Goal: Transaction & Acquisition: Download file/media

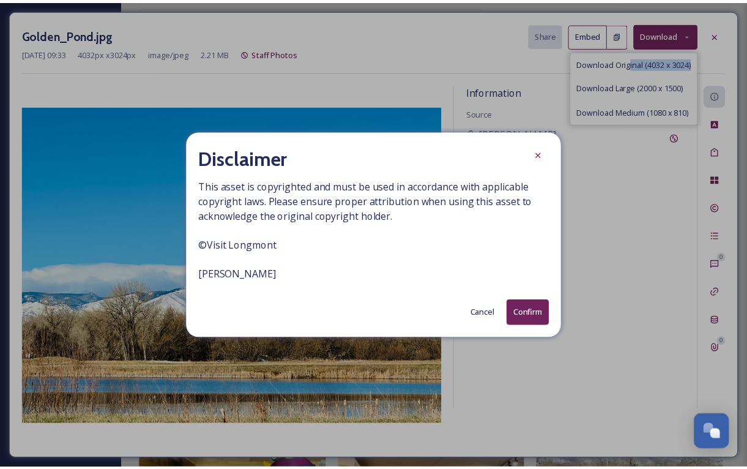
scroll to position [6710, 0]
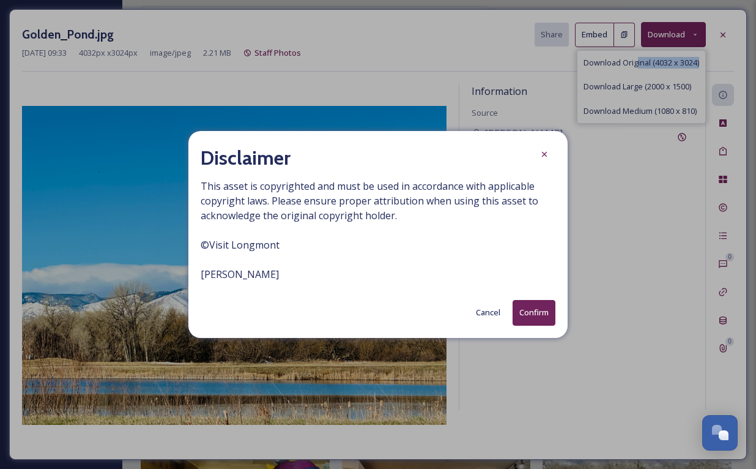
click at [529, 306] on button "Confirm" at bounding box center [534, 312] width 43 height 25
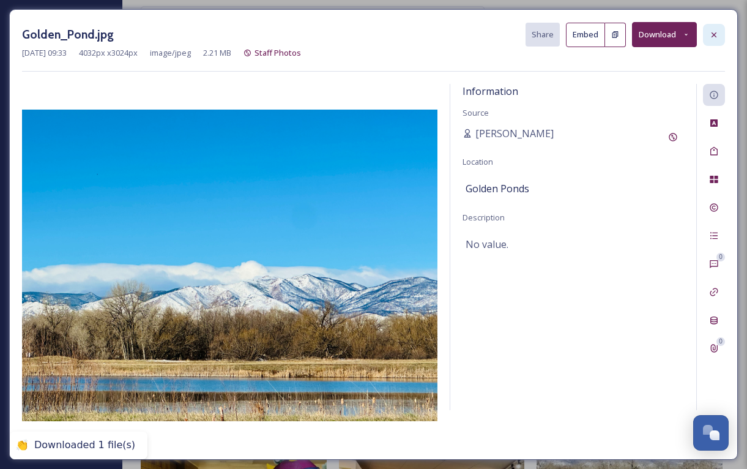
click at [715, 31] on icon at bounding box center [714, 35] width 10 height 10
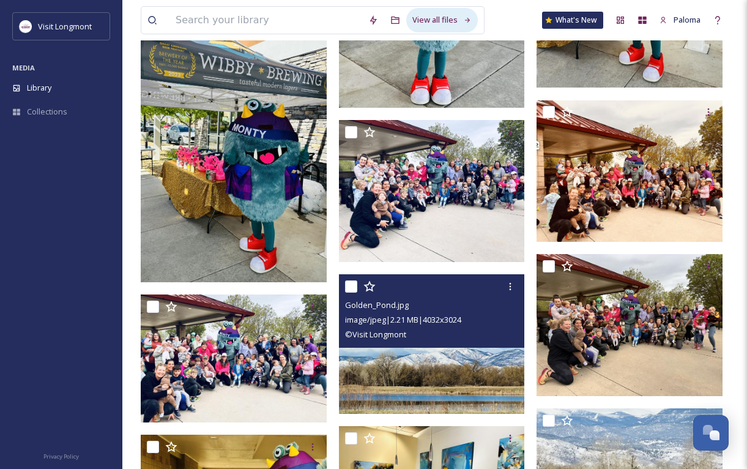
click at [442, 23] on div "View all files" at bounding box center [442, 20] width 72 height 24
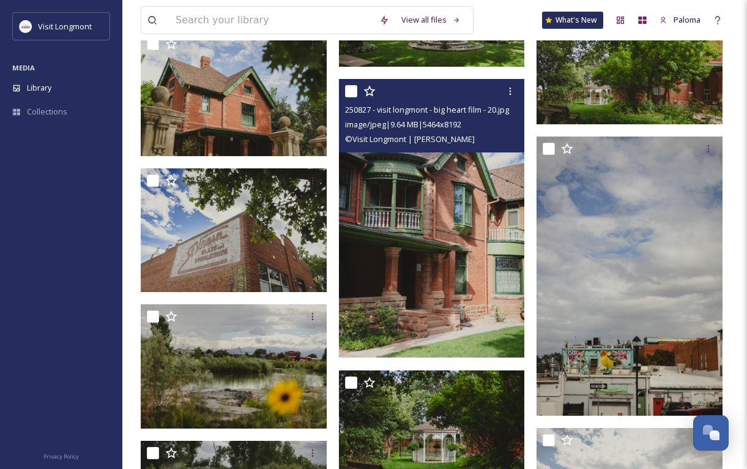
scroll to position [7402, 0]
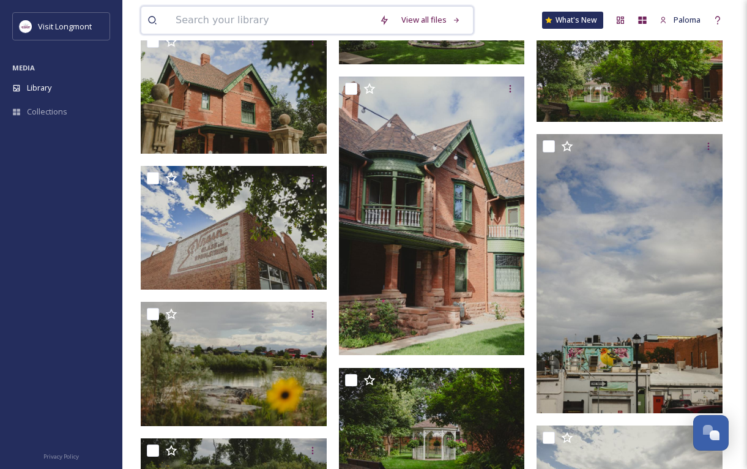
click at [250, 20] on input at bounding box center [271, 20] width 204 height 27
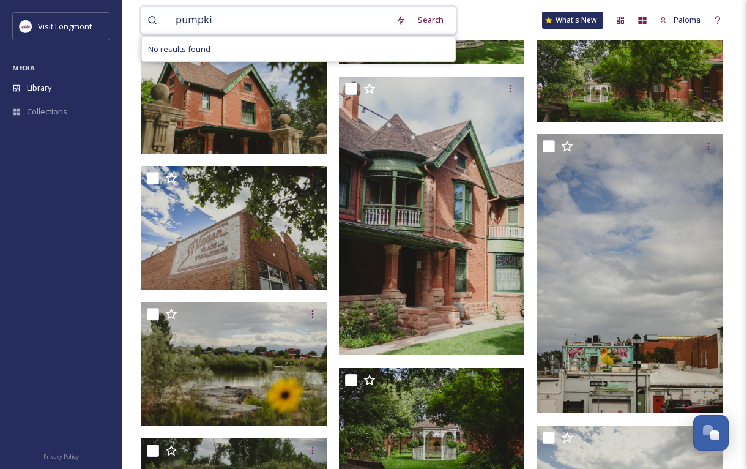
type input "pumpkin"
type input "n"
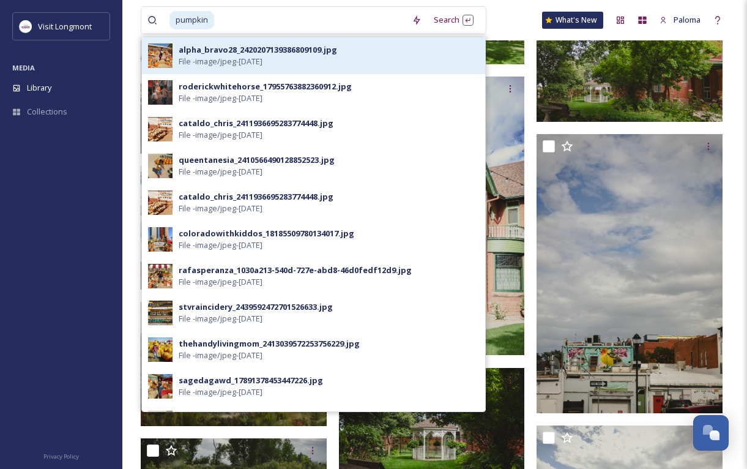
click at [256, 49] on div "alpha_bravo28_2420207139386809109.jpg" at bounding box center [258, 50] width 158 height 12
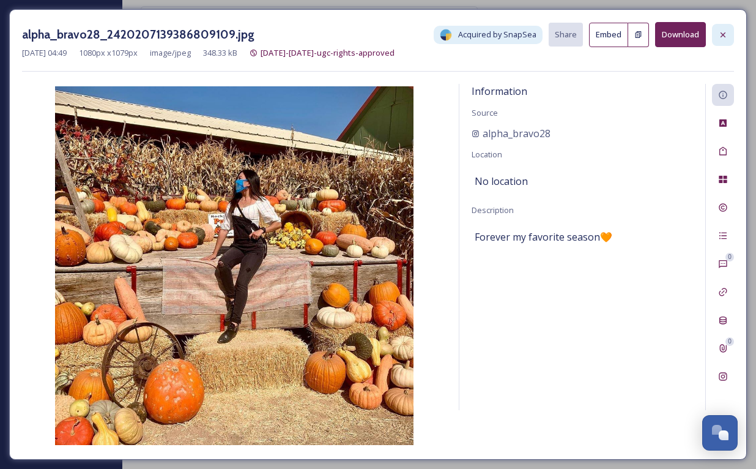
click at [728, 38] on div at bounding box center [723, 35] width 22 height 22
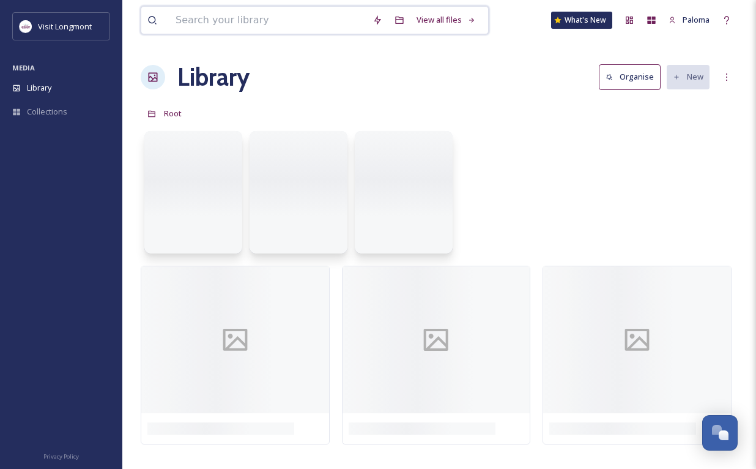
click at [176, 24] on input at bounding box center [267, 20] width 197 height 27
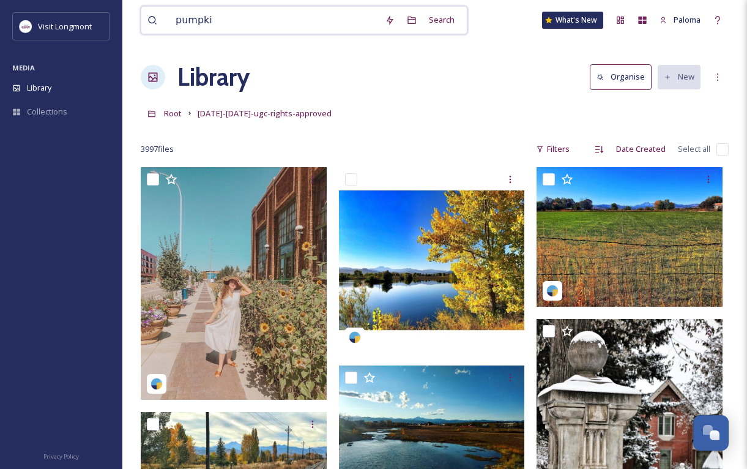
type input "pumpkin"
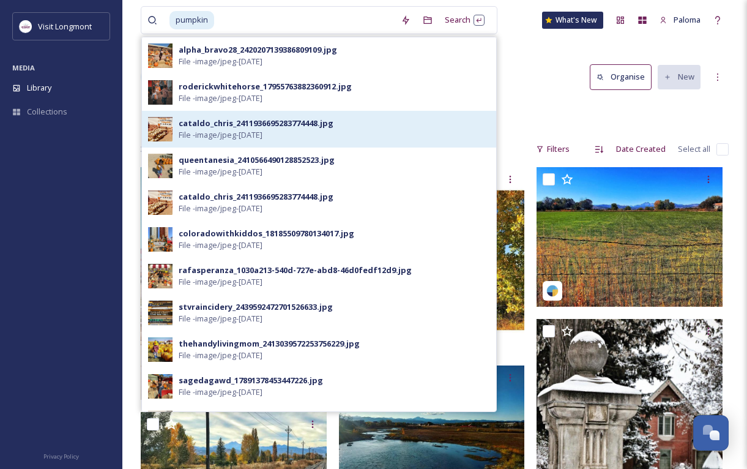
click at [396, 121] on div "cataldo_chris_2411936695283774448.jpg File - image/jpeg - [DATE]" at bounding box center [334, 128] width 311 height 23
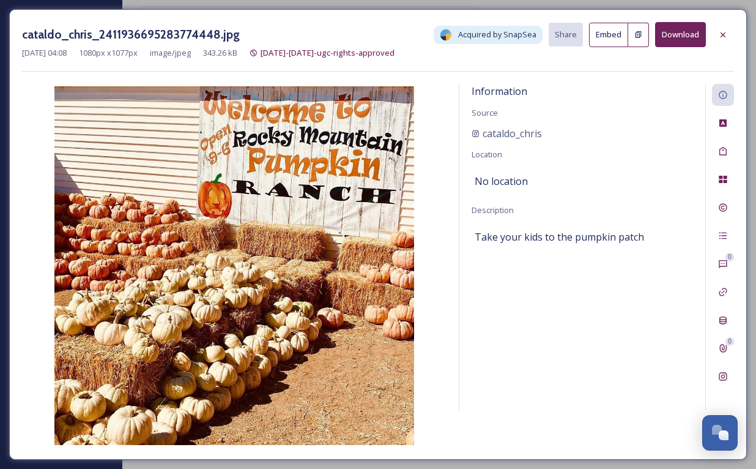
click at [699, 24] on button "Download" at bounding box center [680, 34] width 51 height 25
click at [721, 41] on div at bounding box center [723, 35] width 22 height 22
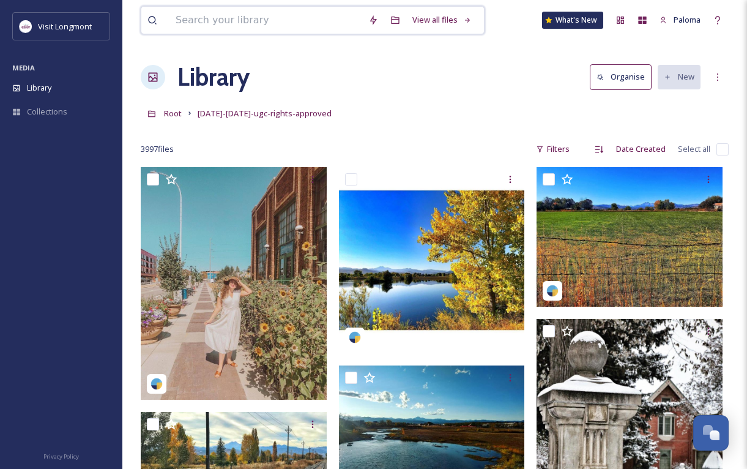
click at [288, 25] on input at bounding box center [265, 20] width 193 height 27
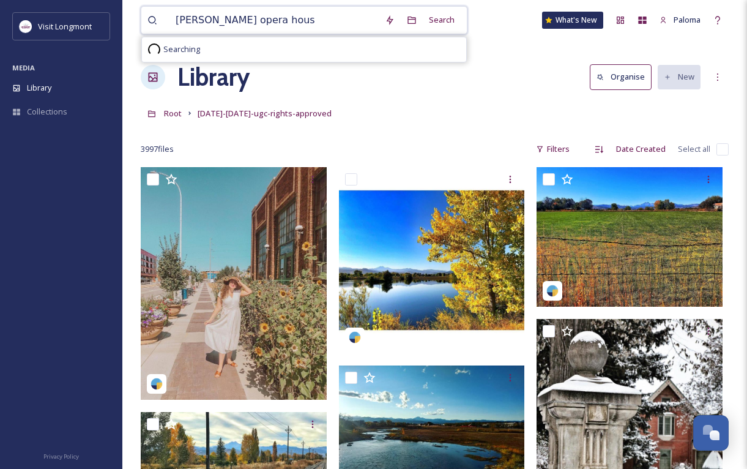
type input "[PERSON_NAME] opera house"
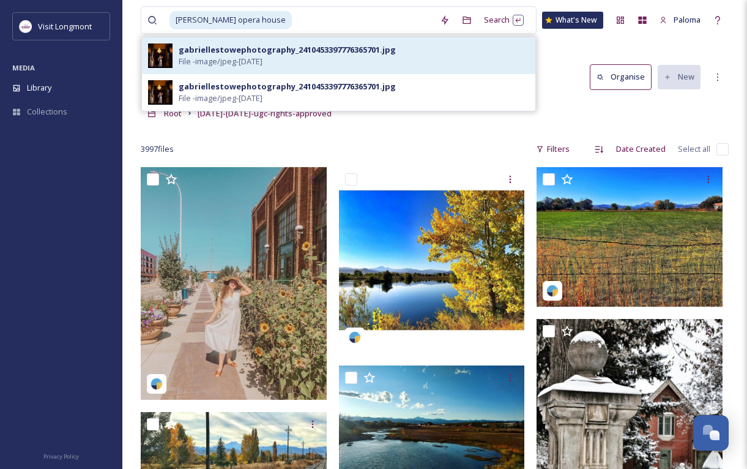
click at [262, 58] on span "File - image/jpeg - [DATE]" at bounding box center [221, 62] width 84 height 12
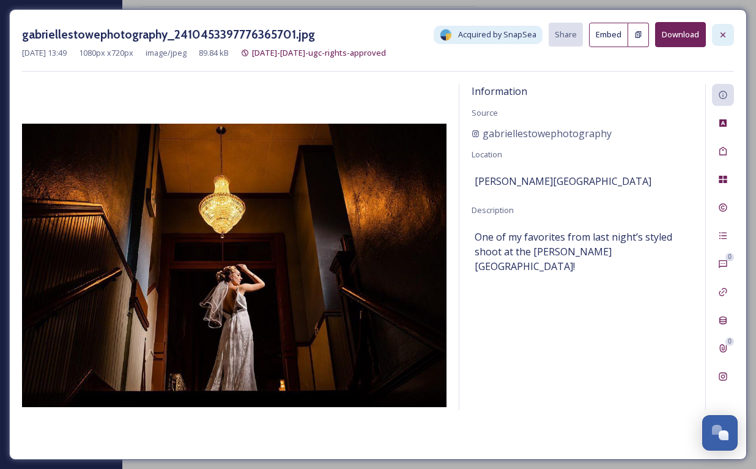
click at [715, 35] on div at bounding box center [723, 35] width 22 height 22
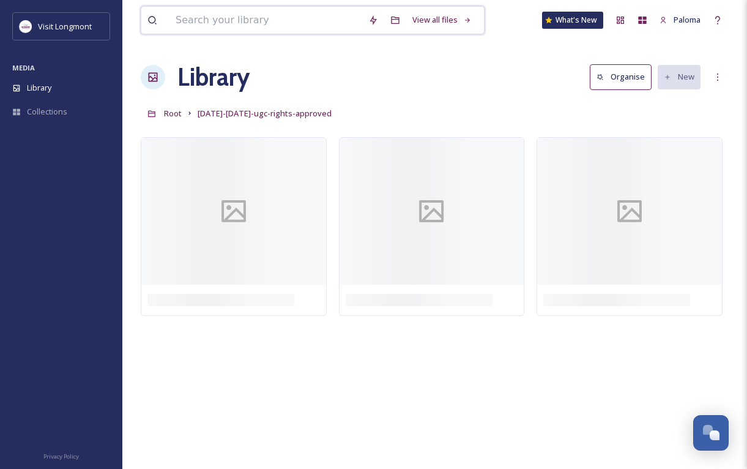
click at [248, 13] on input at bounding box center [265, 20] width 193 height 27
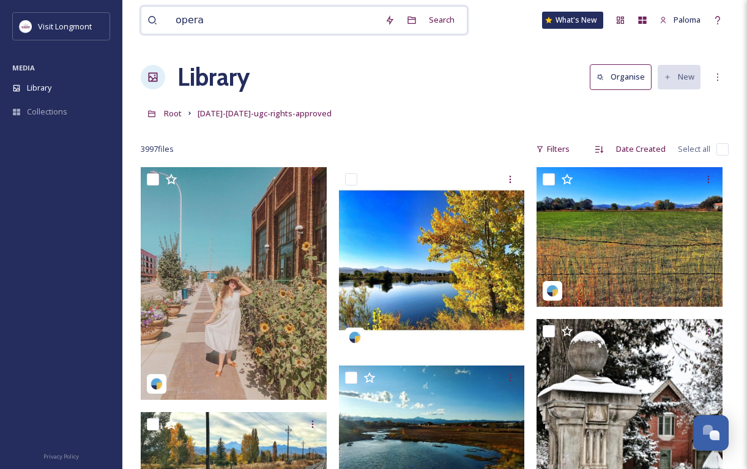
type input "opera"
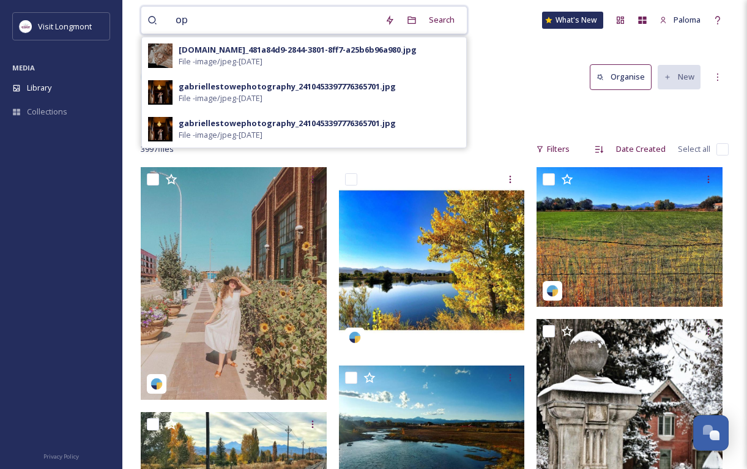
type input "o"
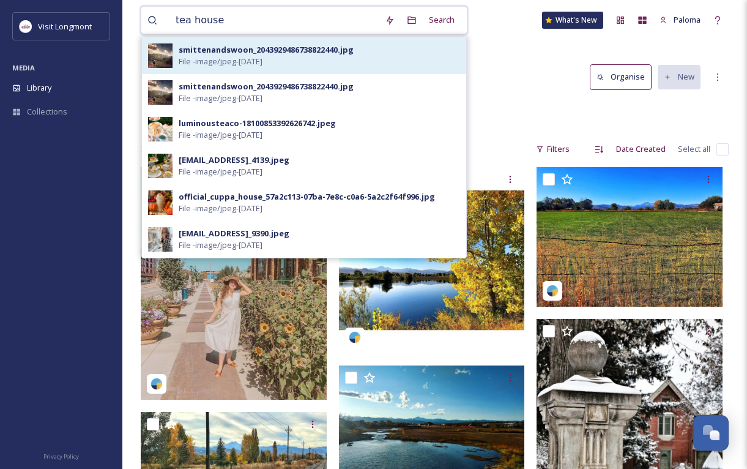
type input "tea house"
click at [230, 64] on span "File - image/jpeg - [DATE]" at bounding box center [221, 62] width 84 height 12
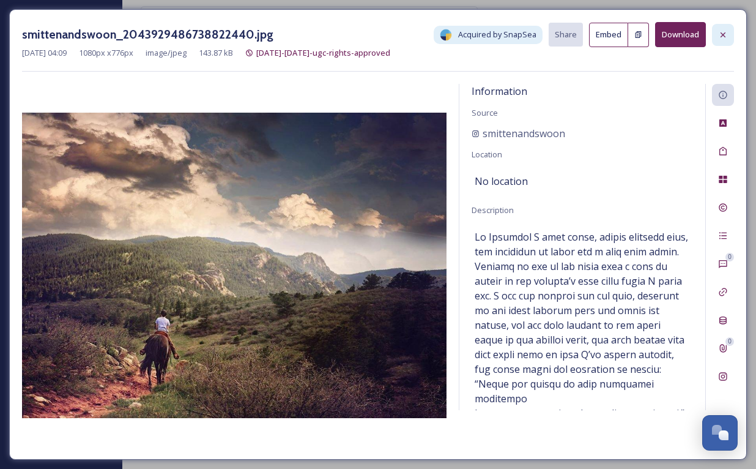
click at [718, 35] on icon at bounding box center [723, 35] width 10 height 10
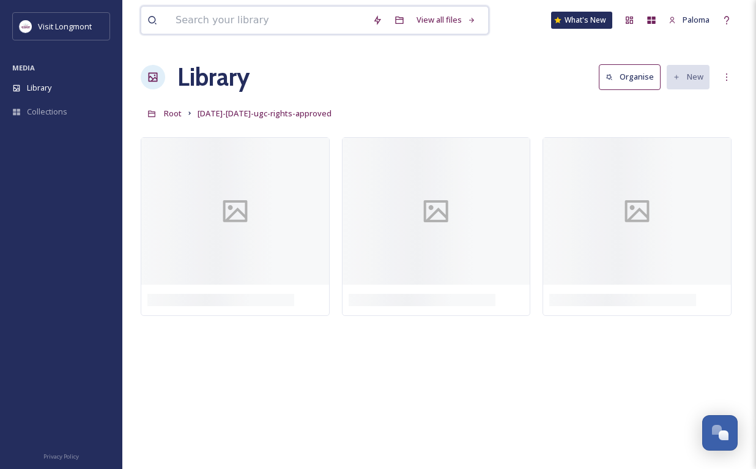
click at [215, 31] on input at bounding box center [267, 20] width 197 height 27
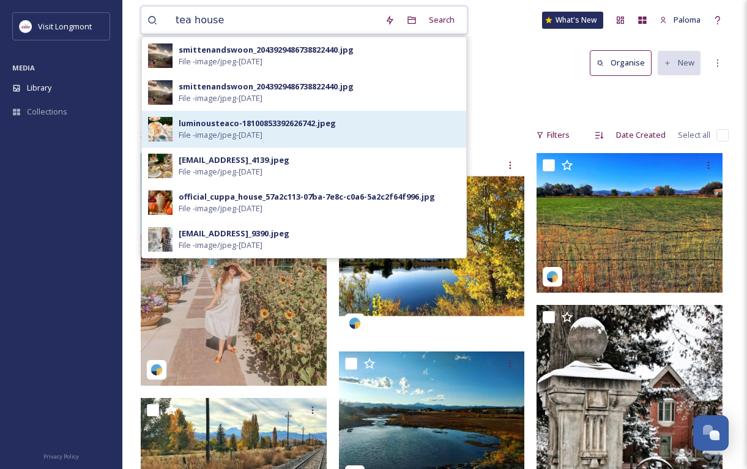
scroll to position [39, 0]
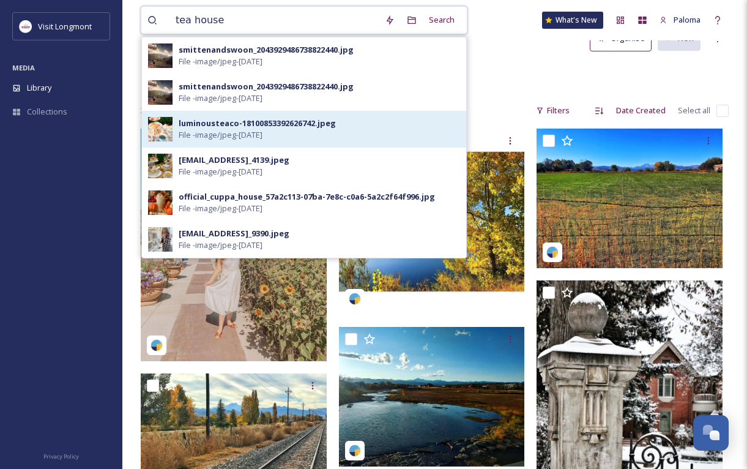
type input "tea house"
click at [377, 122] on div "luminousteaco-18100853392626742.jpeg File - image/jpeg - [DATE]" at bounding box center [319, 128] width 281 height 23
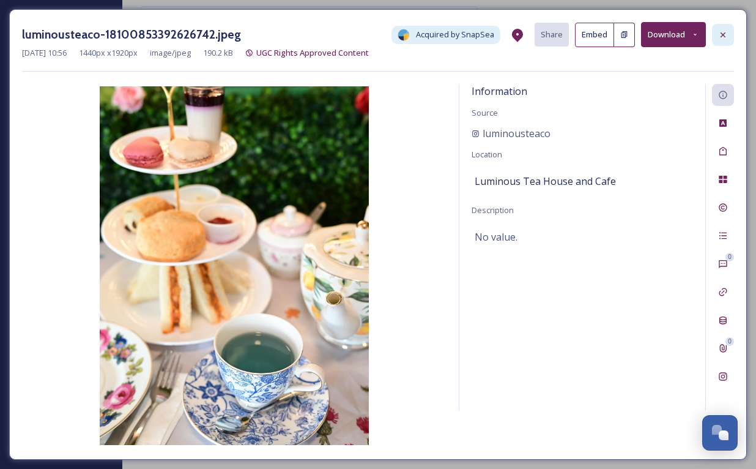
click at [720, 31] on icon at bounding box center [723, 35] width 10 height 10
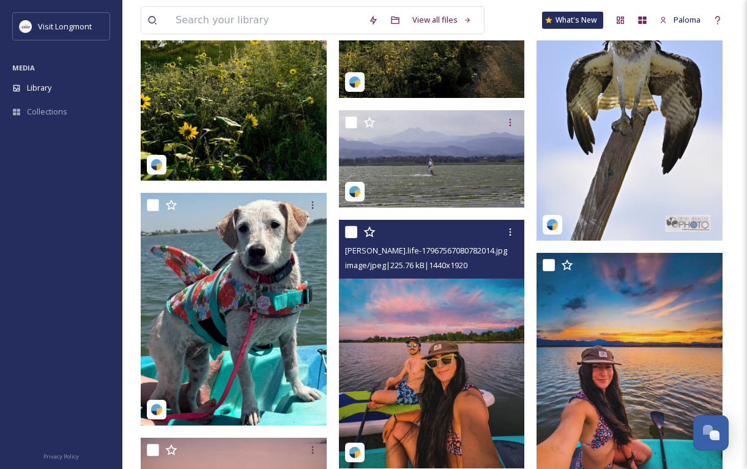
scroll to position [1259, 0]
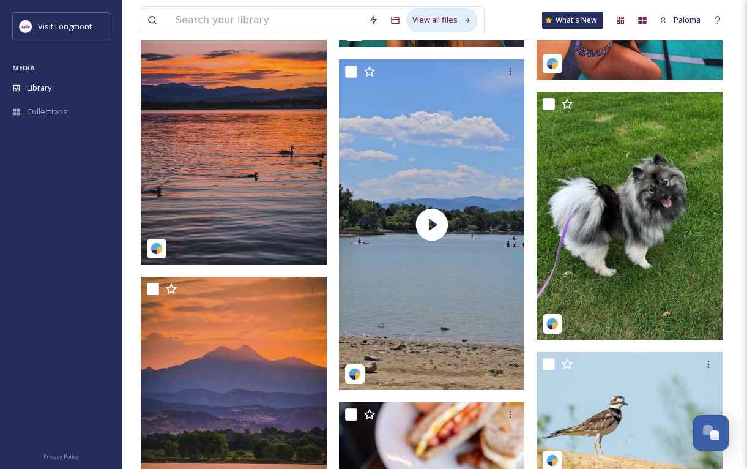
click at [423, 20] on div "View all files" at bounding box center [442, 20] width 72 height 24
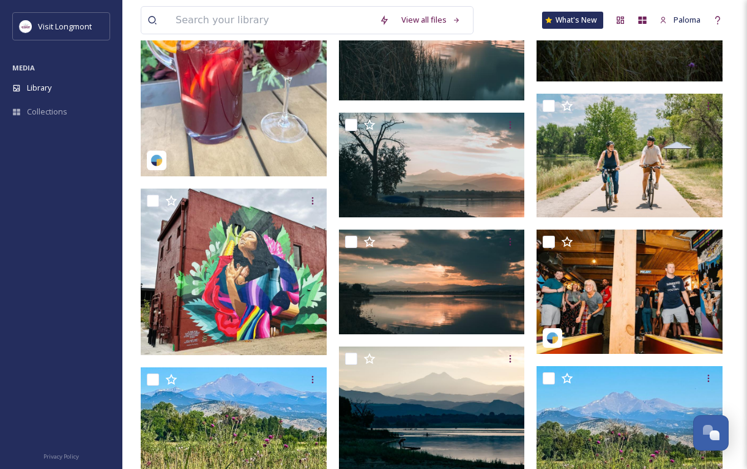
scroll to position [14040, 0]
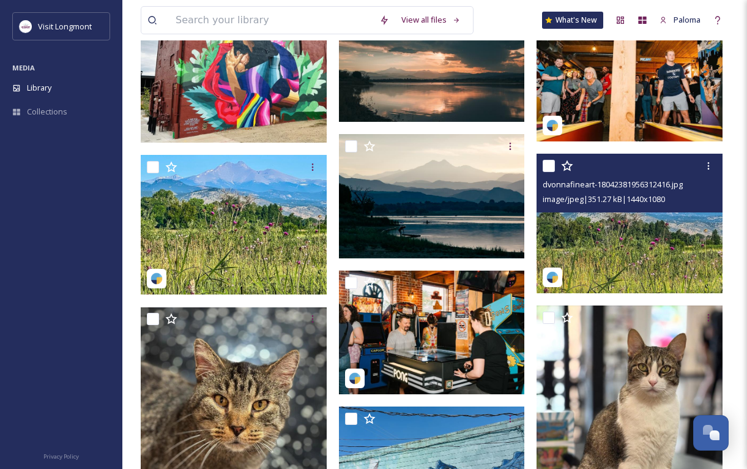
click at [655, 253] on img at bounding box center [630, 223] width 186 height 139
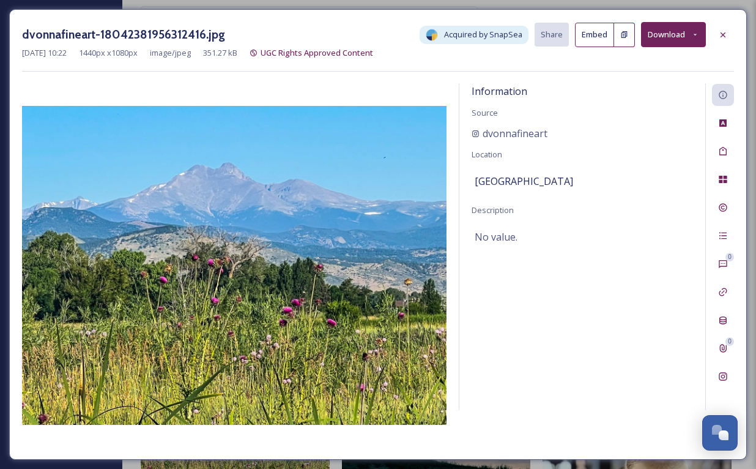
click at [689, 42] on button "Download" at bounding box center [673, 34] width 65 height 25
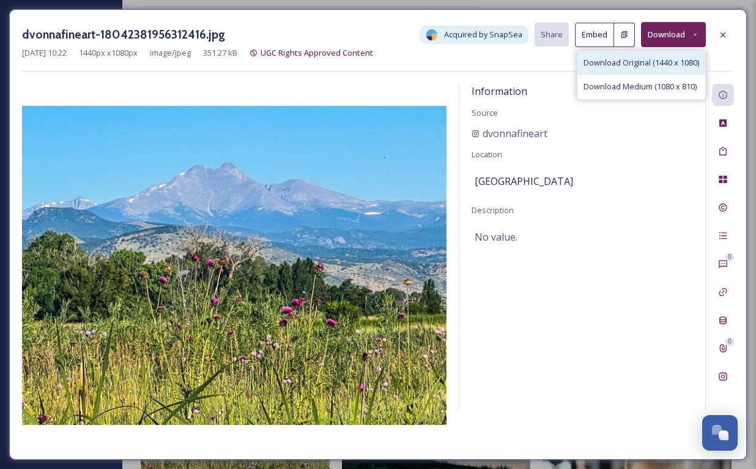
click at [663, 62] on span "Download Original (1440 x 1080)" at bounding box center [642, 63] width 116 height 12
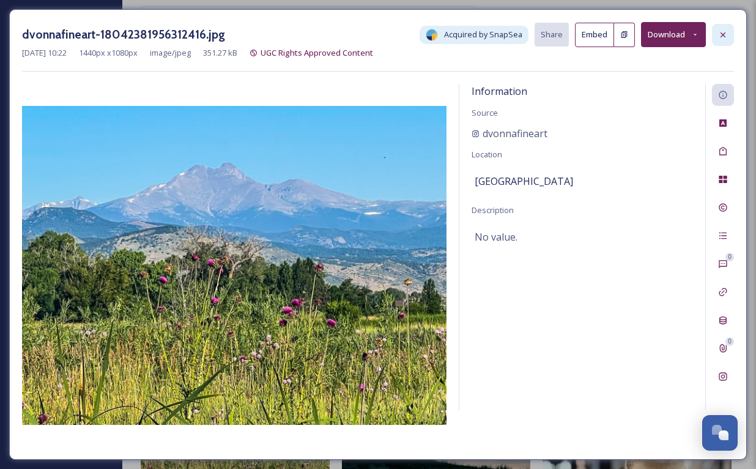
click at [722, 35] on icon at bounding box center [723, 35] width 10 height 10
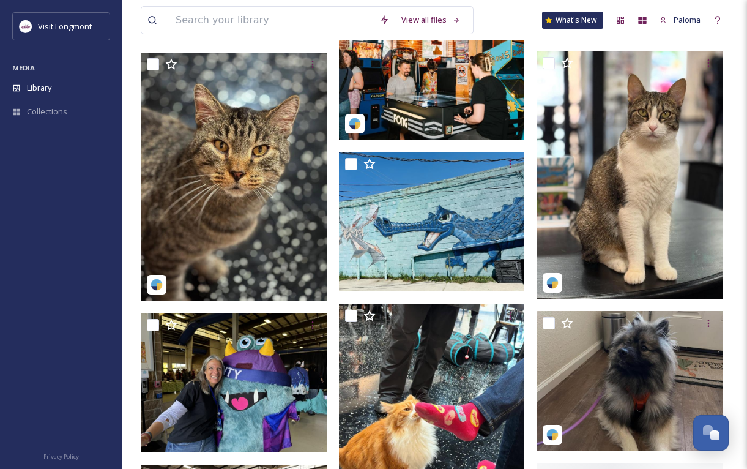
scroll to position [14074, 0]
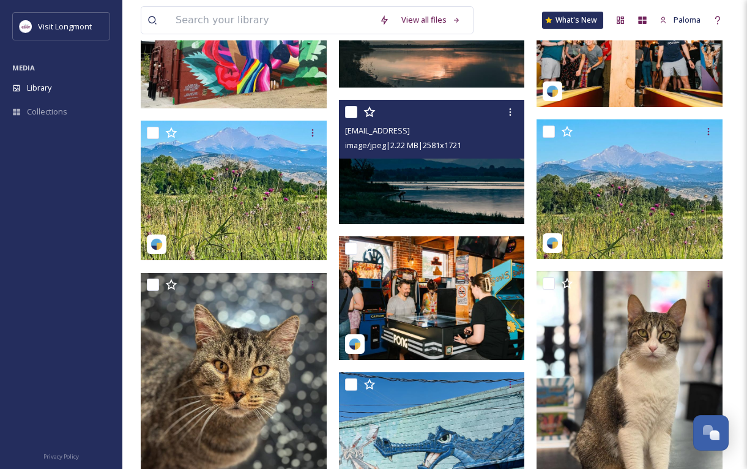
click at [436, 190] on img at bounding box center [432, 162] width 186 height 124
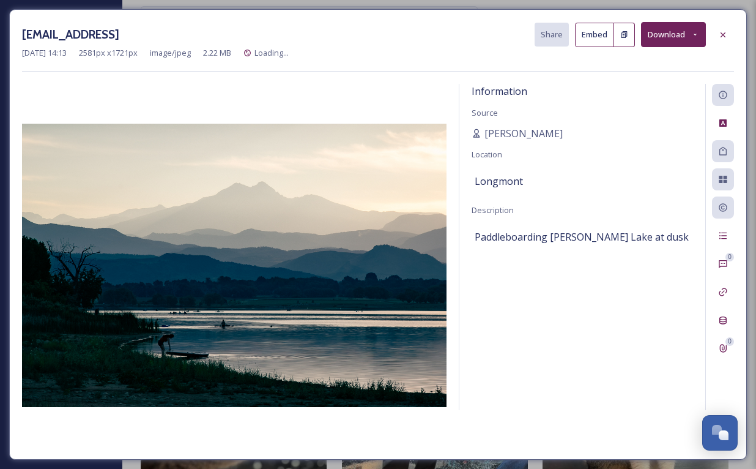
click at [674, 31] on button "Download" at bounding box center [673, 34] width 65 height 25
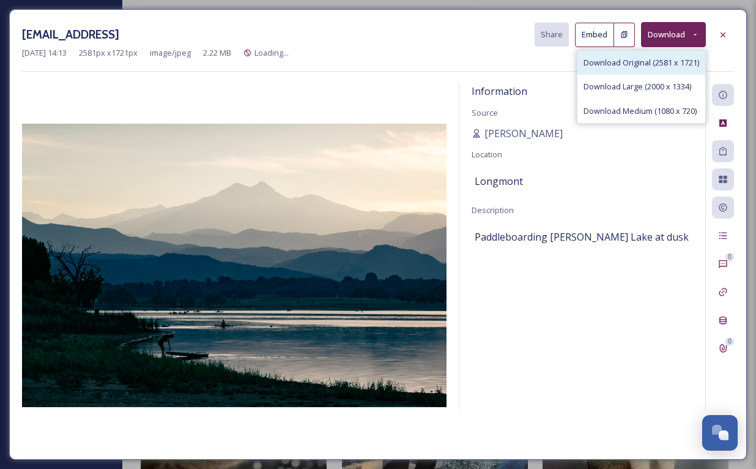
click at [639, 67] on span "Download Original (2581 x 1721)" at bounding box center [642, 63] width 116 height 12
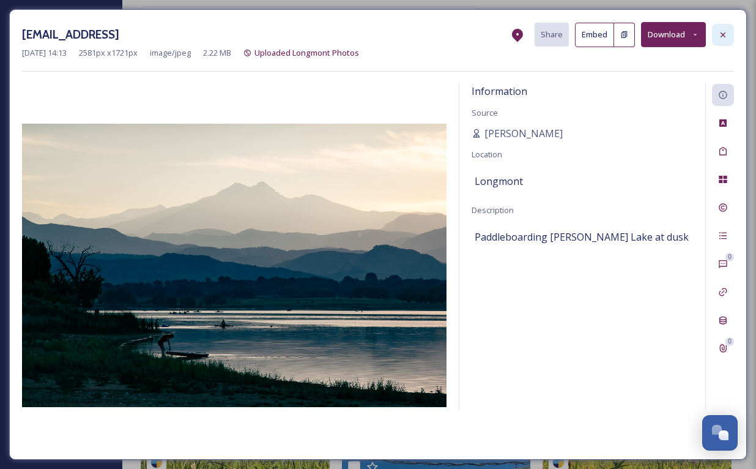
click at [722, 35] on icon at bounding box center [723, 35] width 10 height 10
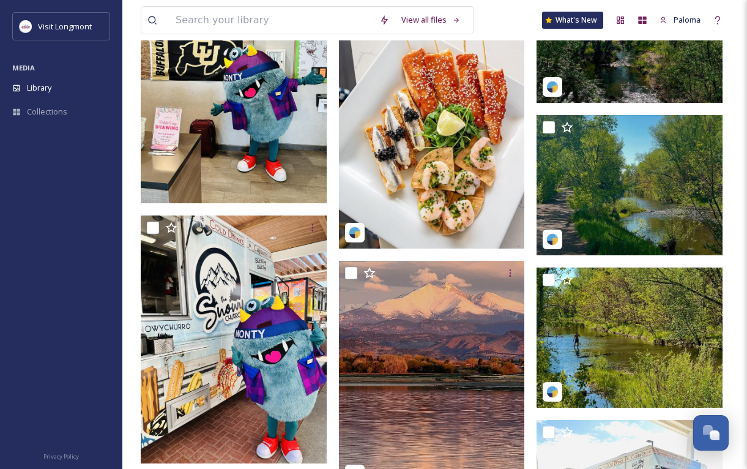
scroll to position [24839, 0]
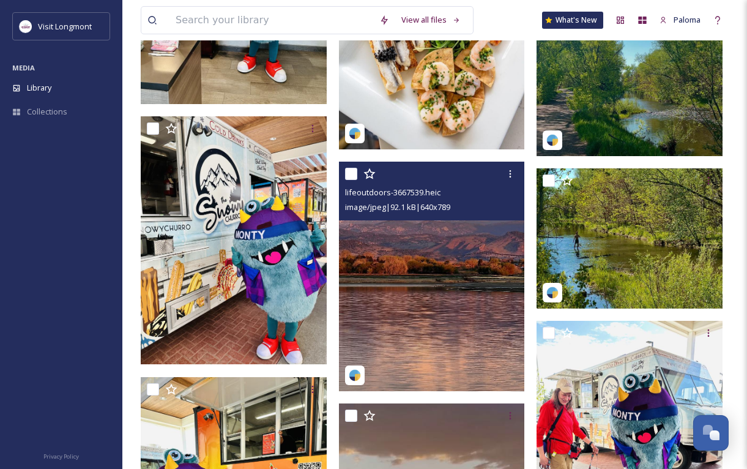
click at [491, 241] on img at bounding box center [432, 276] width 186 height 229
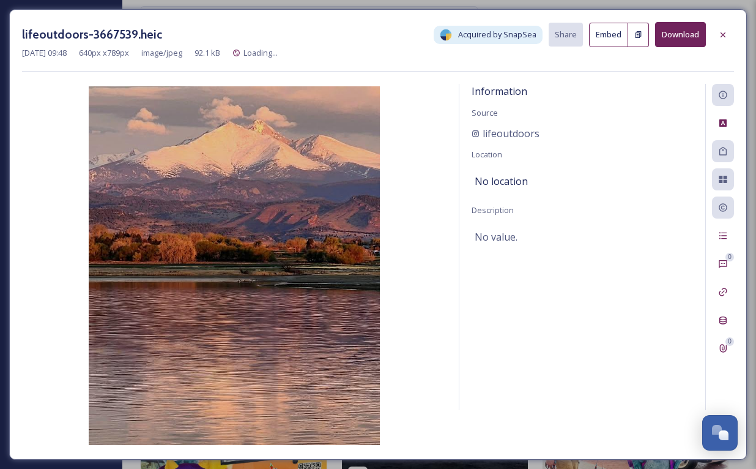
click at [688, 38] on button "Download" at bounding box center [680, 34] width 51 height 25
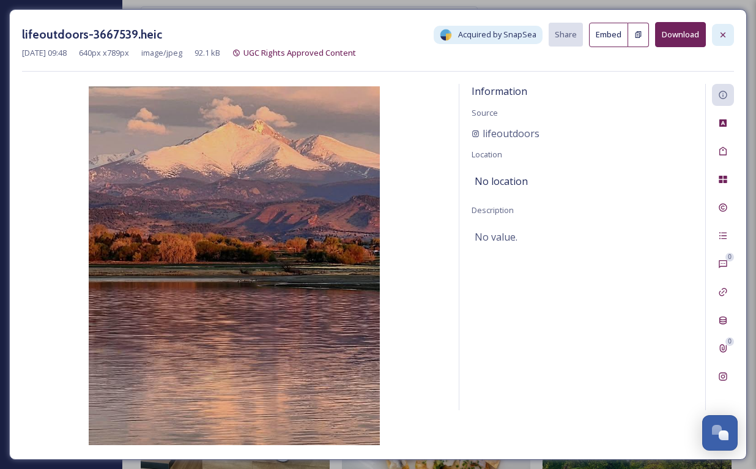
click at [724, 40] on div at bounding box center [723, 35] width 22 height 22
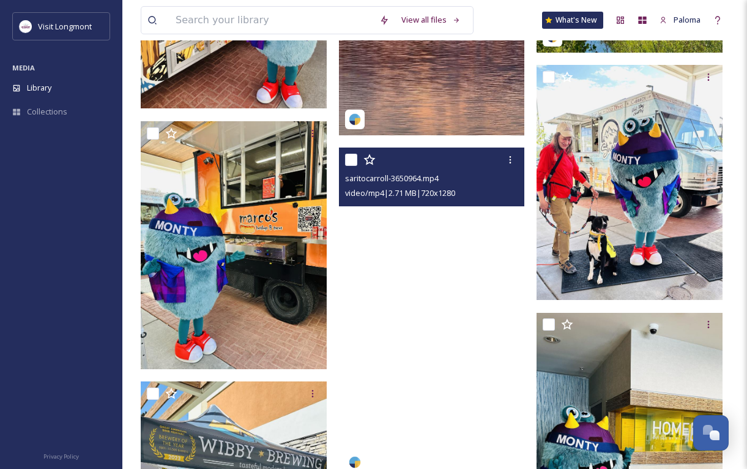
scroll to position [25116, 0]
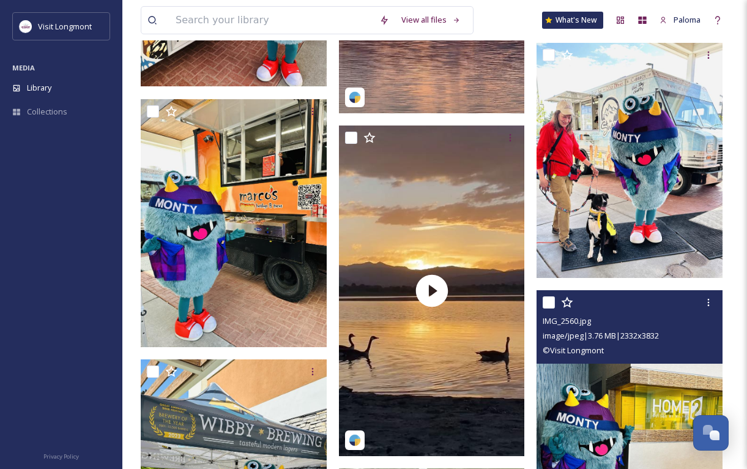
click at [423, 377] on video "saritocarroll-3650964.mp4" at bounding box center [432, 290] width 186 height 330
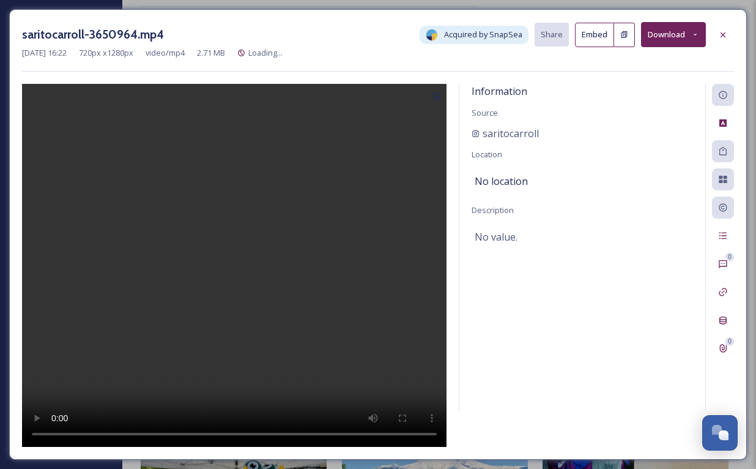
click at [240, 263] on video at bounding box center [234, 265] width 425 height 363
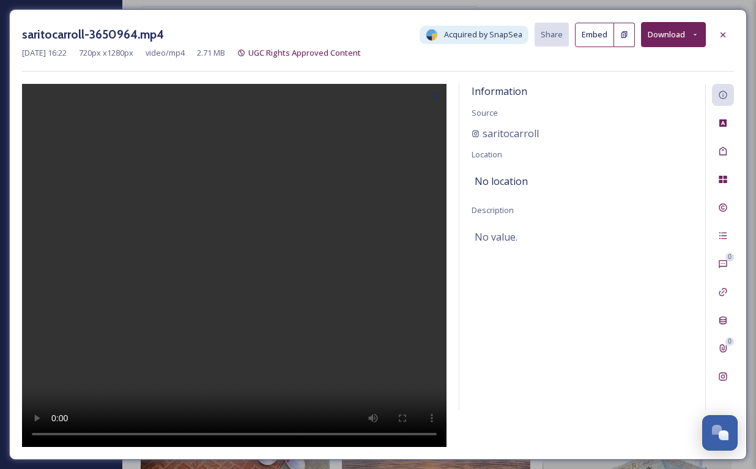
click at [55, 437] on video at bounding box center [234, 265] width 425 height 363
click at [682, 37] on button "Download" at bounding box center [673, 34] width 65 height 25
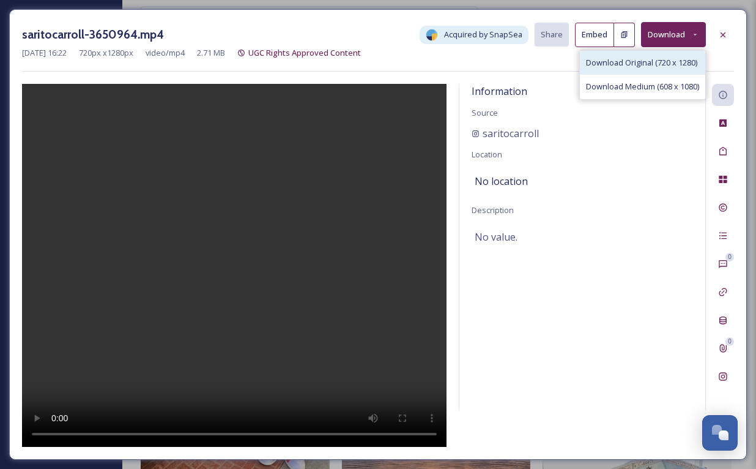
click at [649, 60] on span "Download Original (720 x 1280)" at bounding box center [641, 63] width 111 height 12
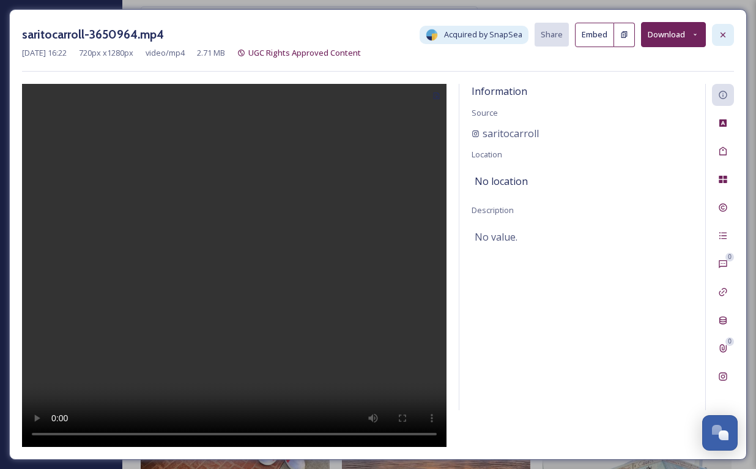
click at [721, 30] on icon at bounding box center [723, 35] width 10 height 10
